Goal: Information Seeking & Learning: Learn about a topic

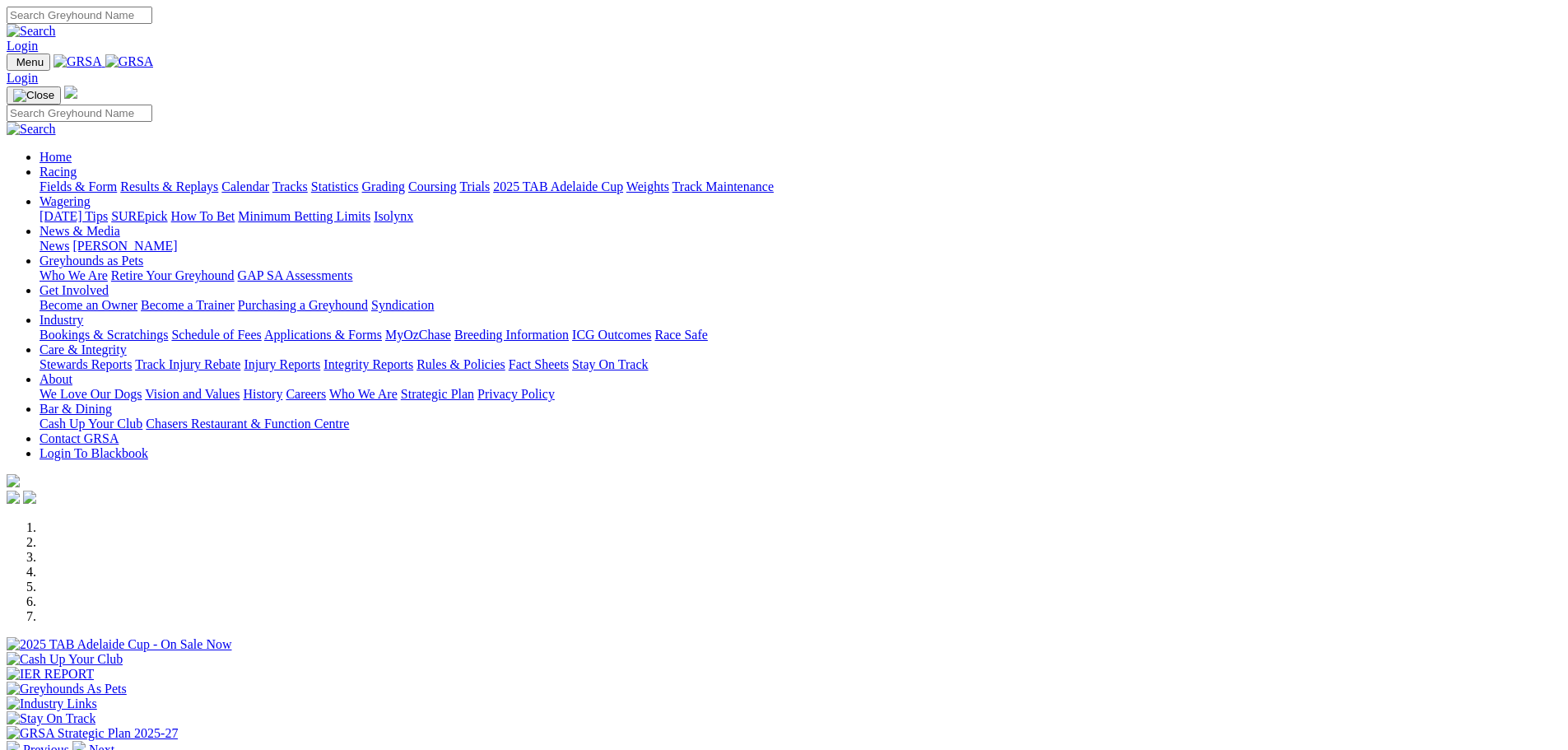
click at [76, 164] on link "Racing" at bounding box center [58, 171] width 37 height 14
click at [83, 313] on link "Industry" at bounding box center [61, 319] width 44 height 14
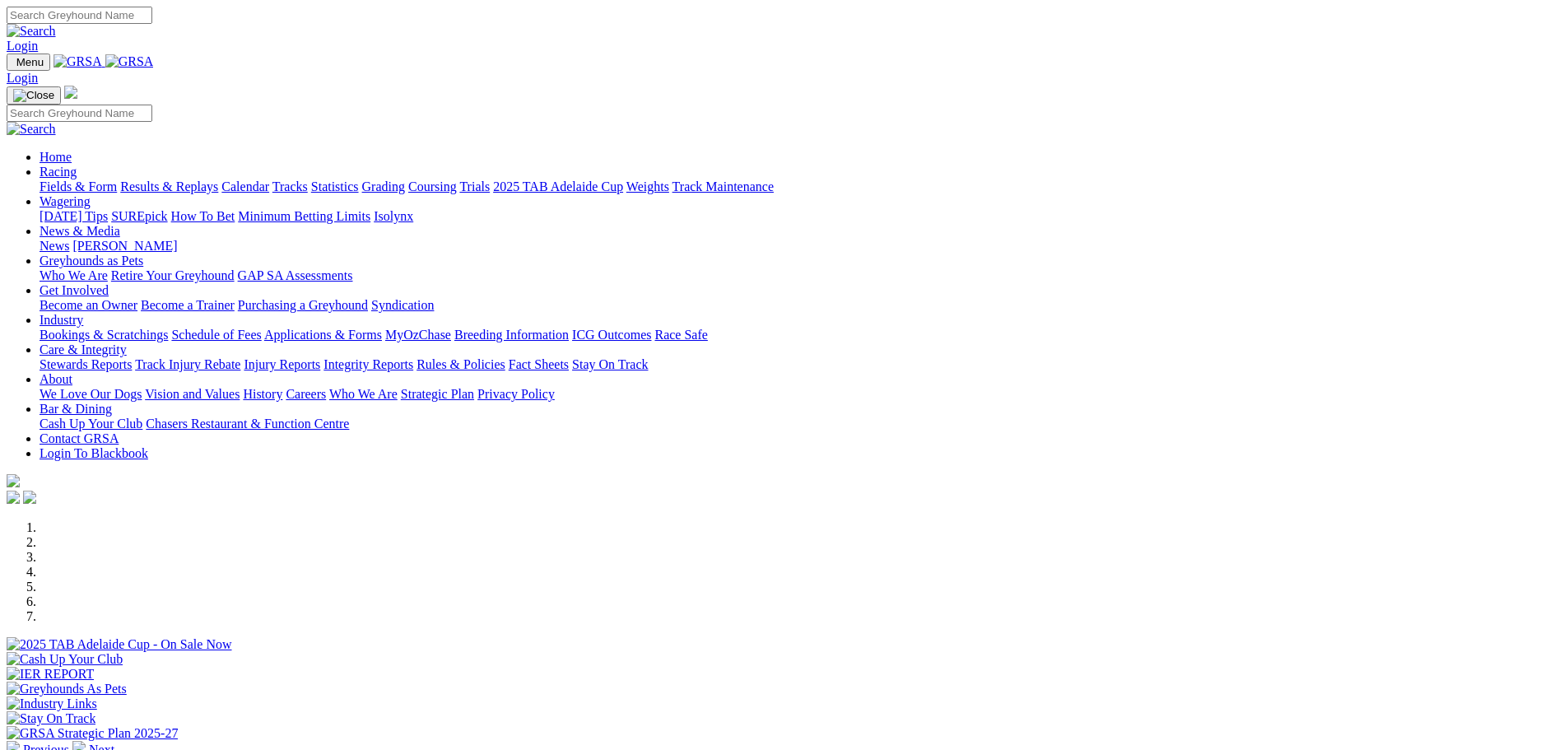
click at [127, 342] on link "Care & Integrity" at bounding box center [83, 349] width 87 height 14
click at [72, 372] on link "About" at bounding box center [56, 378] width 33 height 14
click at [127, 342] on link "Care & Integrity" at bounding box center [83, 349] width 87 height 14
click at [72, 372] on link "About" at bounding box center [56, 378] width 33 height 14
click at [108, 284] on link "Get Involved" at bounding box center [73, 290] width 69 height 14
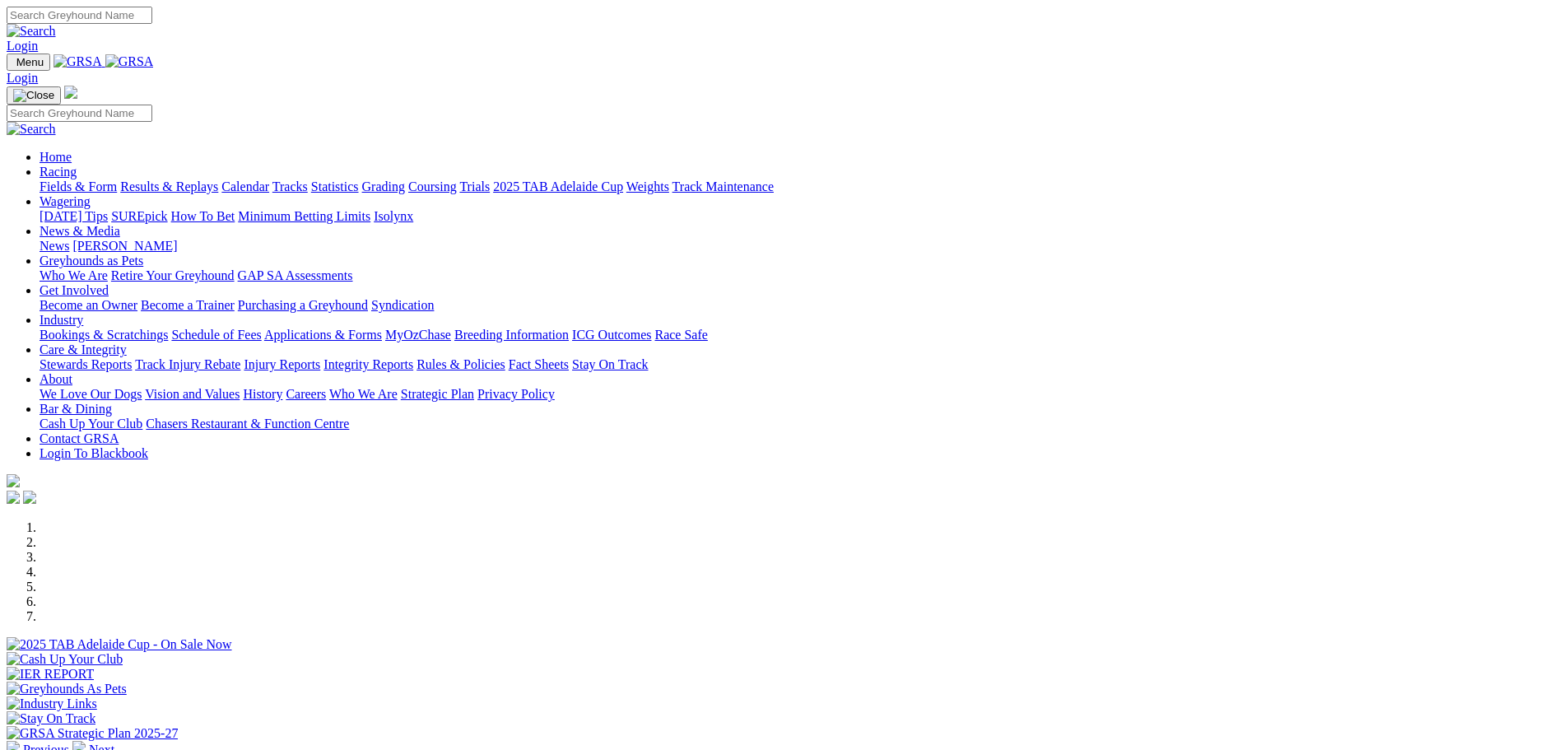
click at [120, 224] on link "News & Media" at bounding box center [80, 230] width 81 height 14
click at [69, 239] on link "News" at bounding box center [54, 245] width 29 height 14
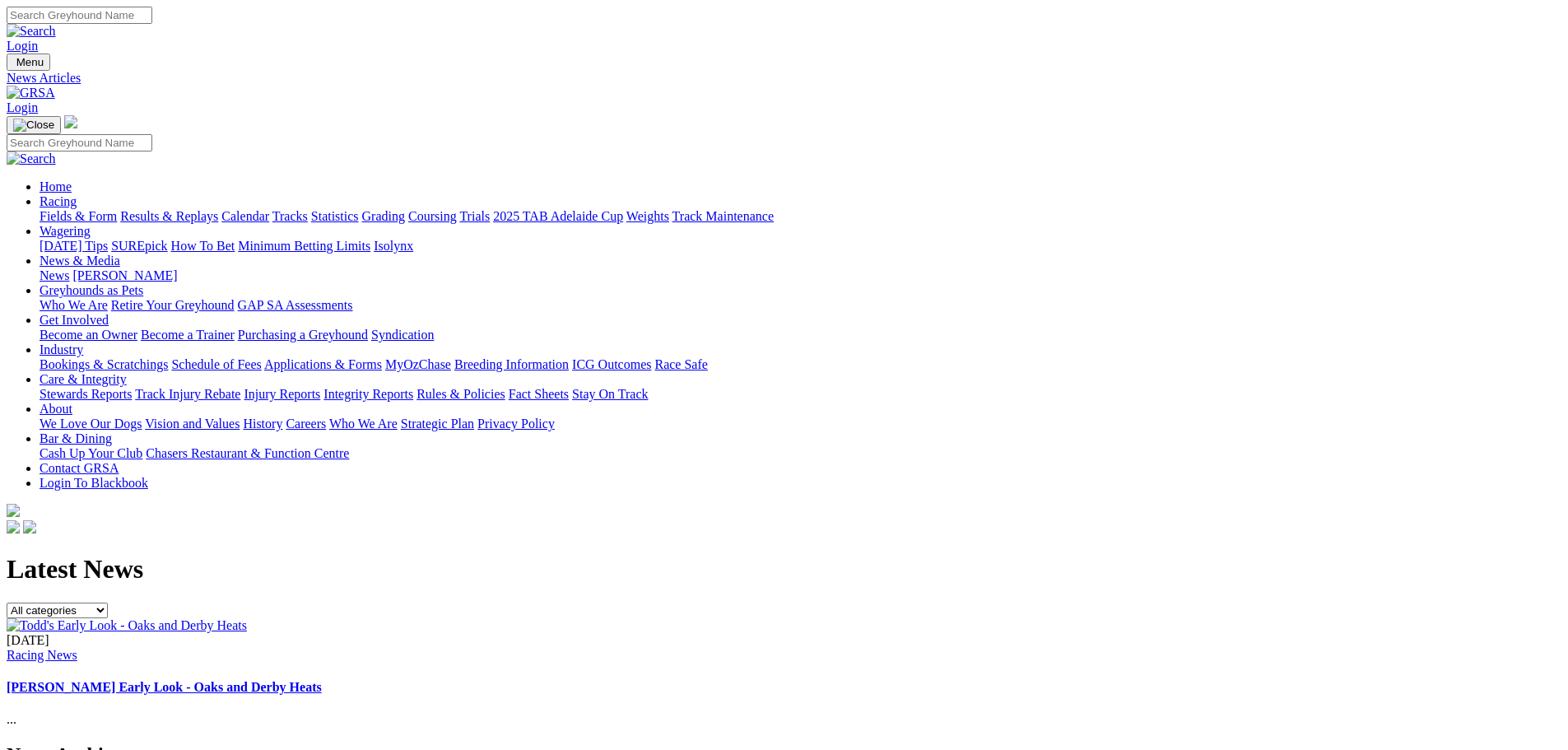
click at [76, 195] on link "Racing" at bounding box center [58, 201] width 37 height 14
click at [490, 209] on link "Trials" at bounding box center [474, 216] width 30 height 14
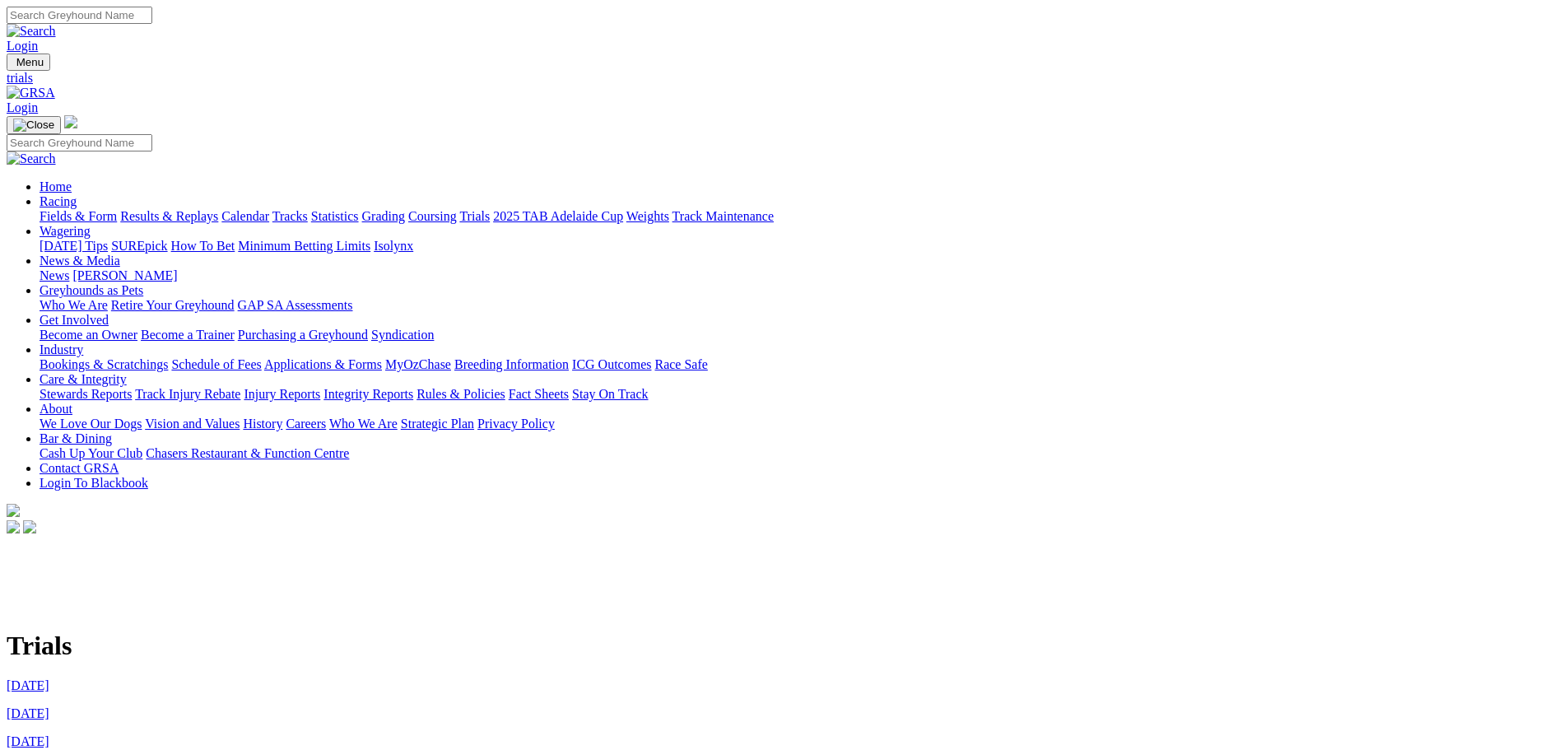
click at [120, 253] on link "News & Media" at bounding box center [80, 260] width 81 height 14
click at [69, 268] on link "News" at bounding box center [54, 274] width 29 height 14
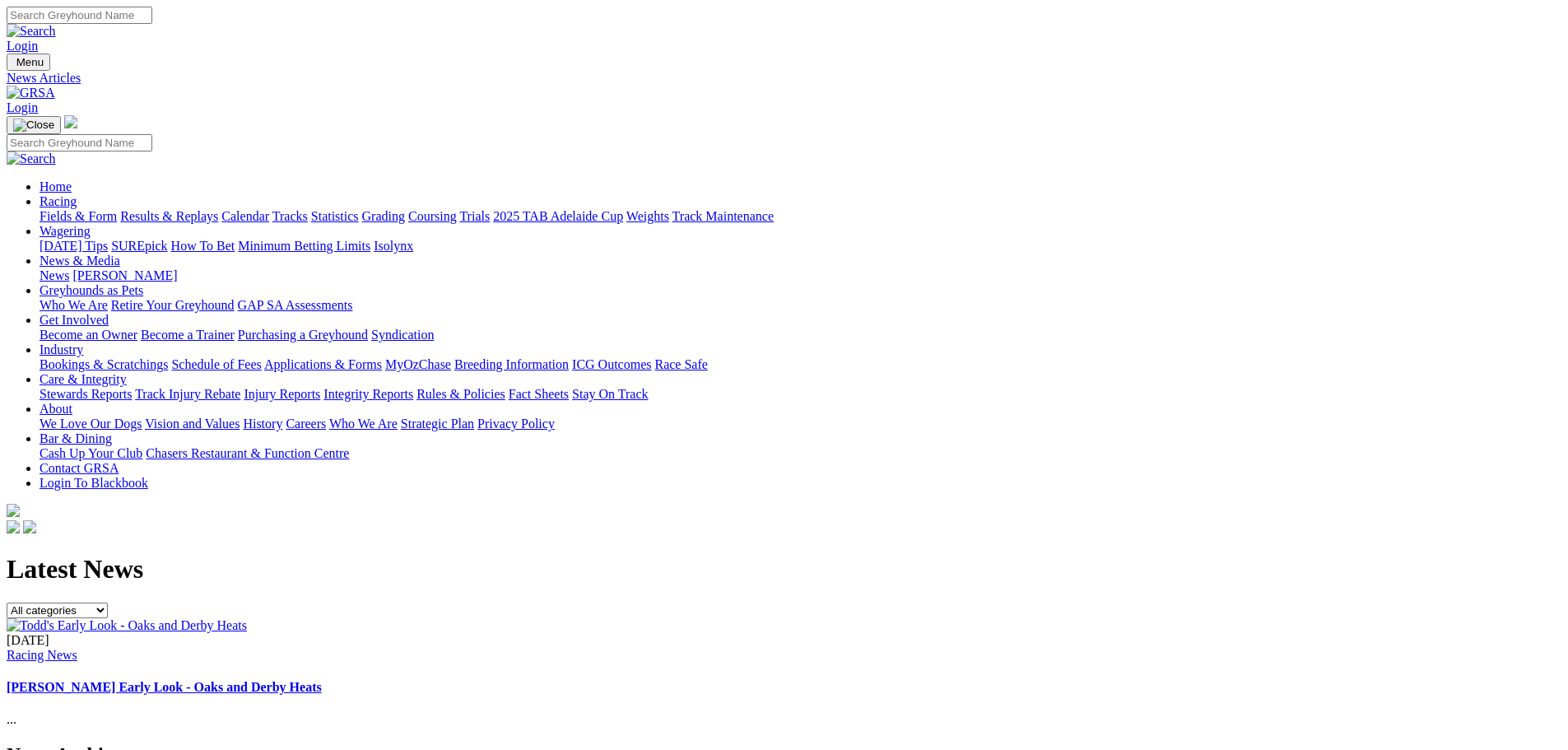
click at [177, 268] on link "[PERSON_NAME]" at bounding box center [125, 274] width 105 height 14
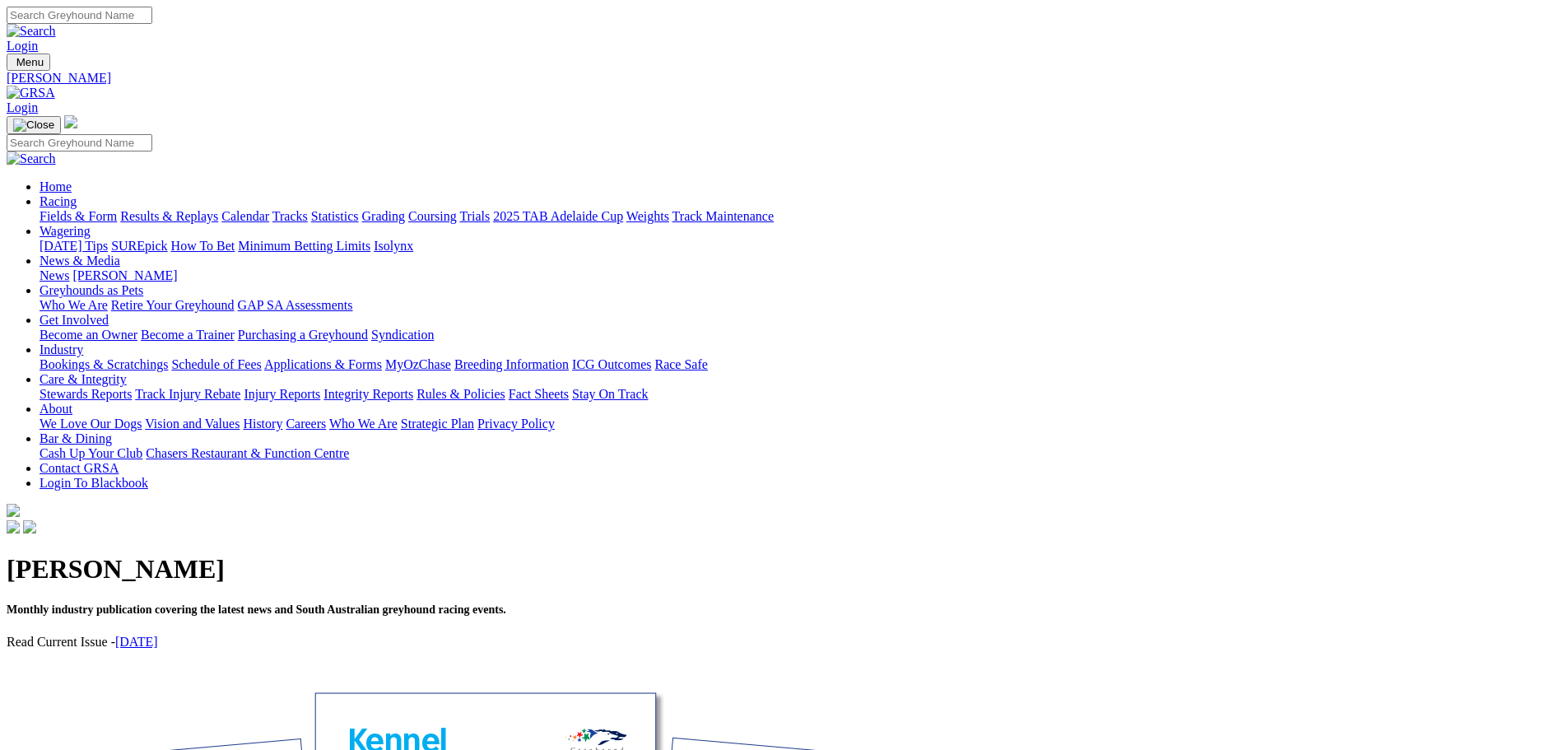
click at [158, 635] on link "[DATE]" at bounding box center [137, 642] width 43 height 14
